Goal: Information Seeking & Learning: Learn about a topic

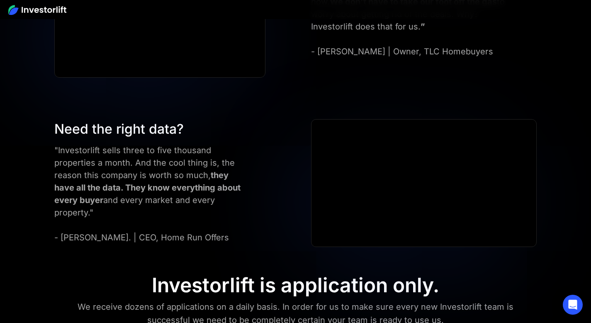
scroll to position [3391, 0]
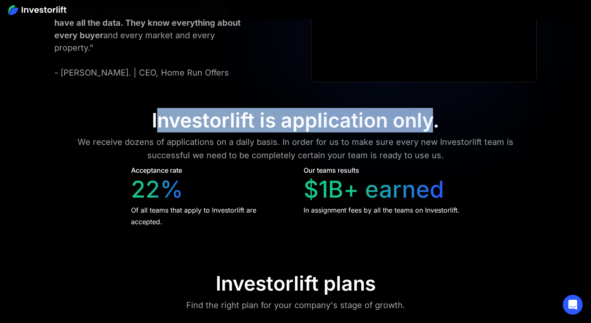
drag, startPoint x: 156, startPoint y: 117, endPoint x: 431, endPoint y: 129, distance: 275.3
click at [431, 129] on div "Investorlift is application only." at bounding box center [295, 120] width 287 height 24
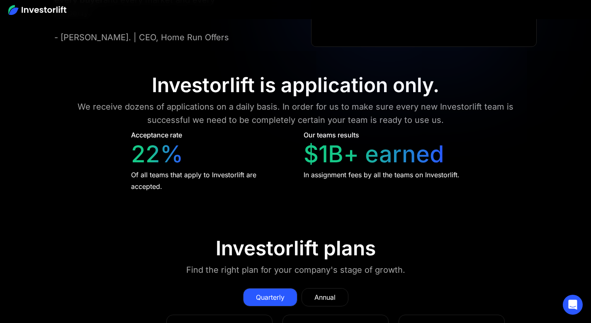
scroll to position [3472, 0]
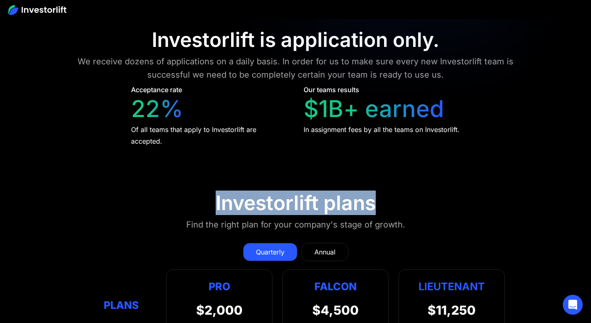
drag, startPoint x: 215, startPoint y: 207, endPoint x: 388, endPoint y: 202, distance: 173.0
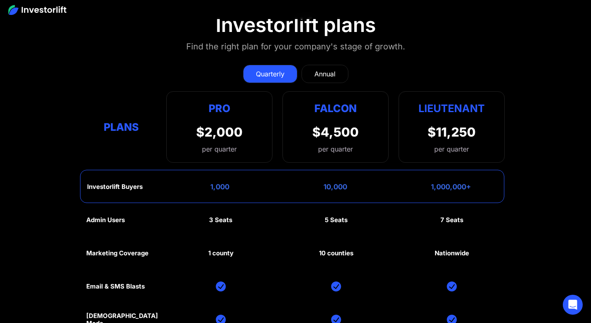
click at [225, 136] on div "$2,000" at bounding box center [219, 131] width 46 height 15
click at [483, 69] on div "Quarterly Annual" at bounding box center [295, 74] width 419 height 18
click at [332, 76] on div "Annual" at bounding box center [324, 74] width 21 height 10
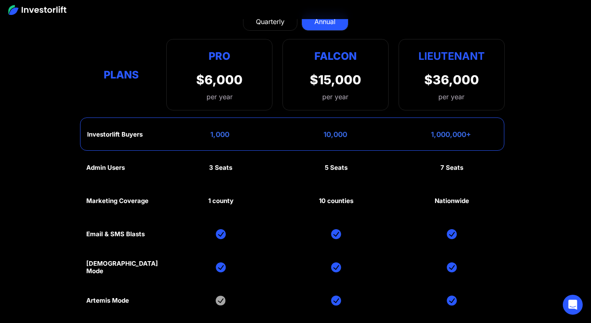
scroll to position [3693, 0]
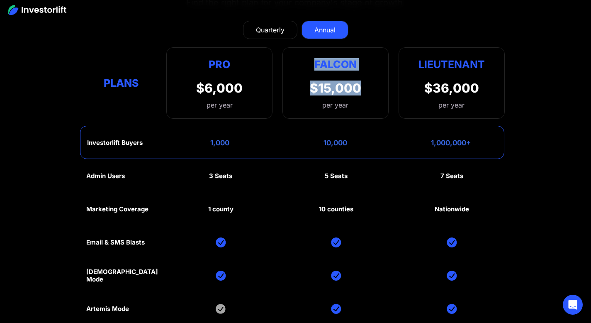
drag, startPoint x: 316, startPoint y: 65, endPoint x: 358, endPoint y: 97, distance: 52.9
click at [358, 97] on div "Falcon $15,000 per year" at bounding box center [335, 82] width 106 height 71
click at [278, 33] on div "Quarterly" at bounding box center [270, 30] width 29 height 10
